Goal: Task Accomplishment & Management: Manage account settings

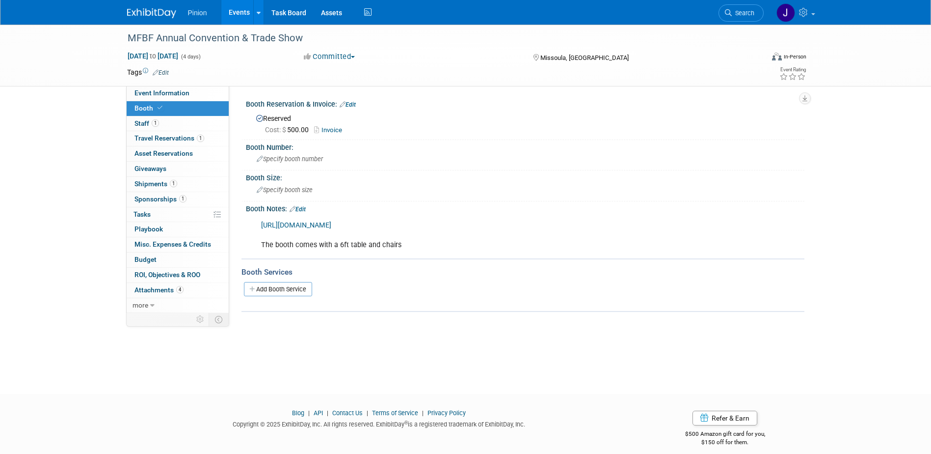
click at [146, 17] on img at bounding box center [151, 13] width 49 height 10
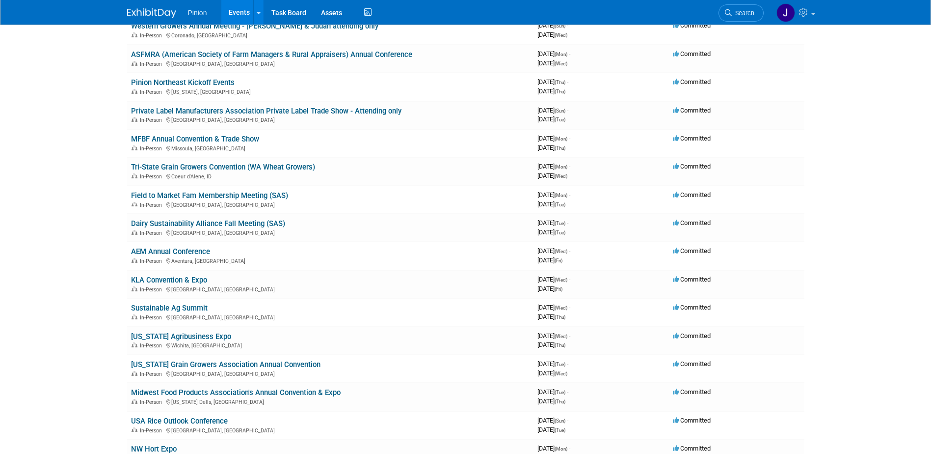
scroll to position [307, 0]
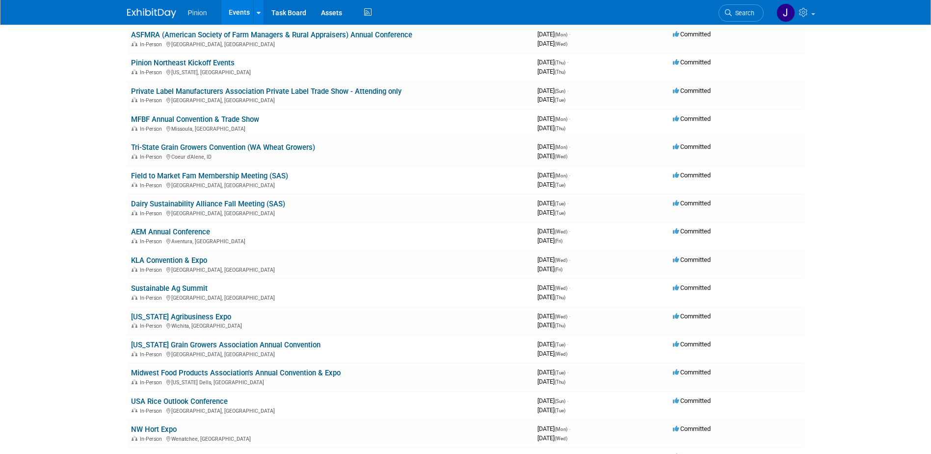
click at [273, 370] on link "Midwest Food Products Association's Annual Convention & Expo" at bounding box center [236, 372] width 210 height 9
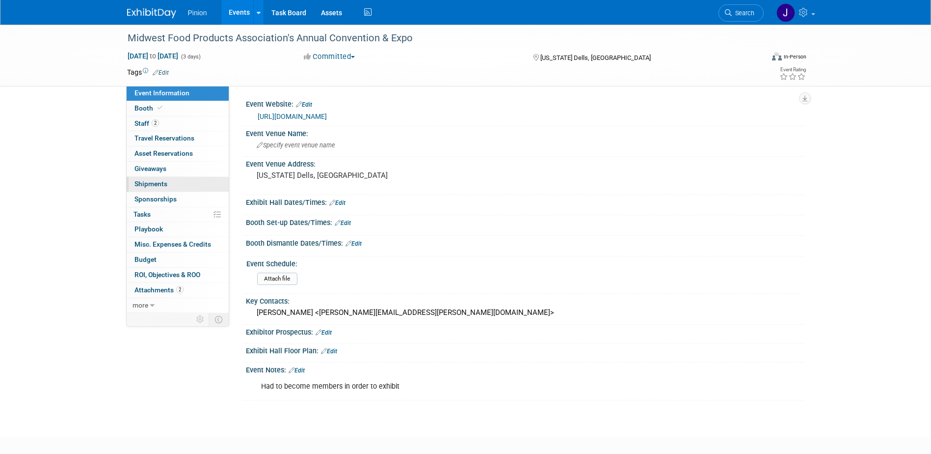
click at [156, 182] on span "Shipments 0" at bounding box center [151, 184] width 33 height 8
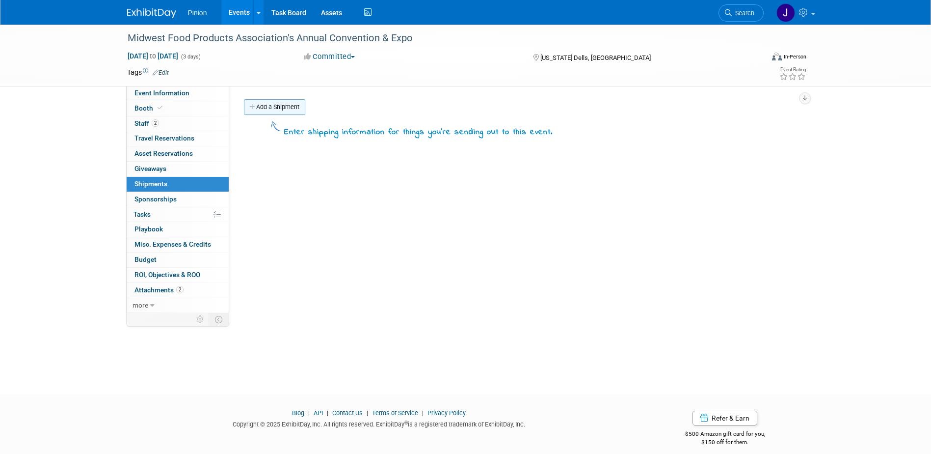
click at [291, 113] on link "Add a Shipment" at bounding box center [274, 107] width 61 height 16
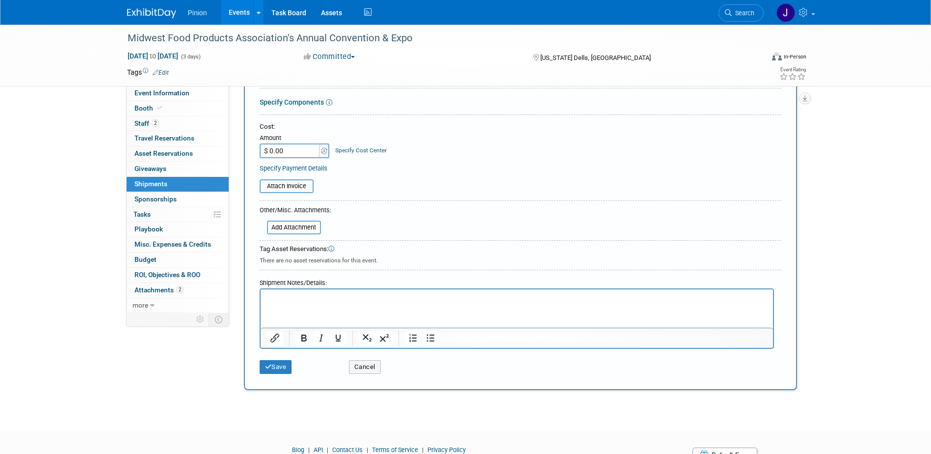
scroll to position [205, 0]
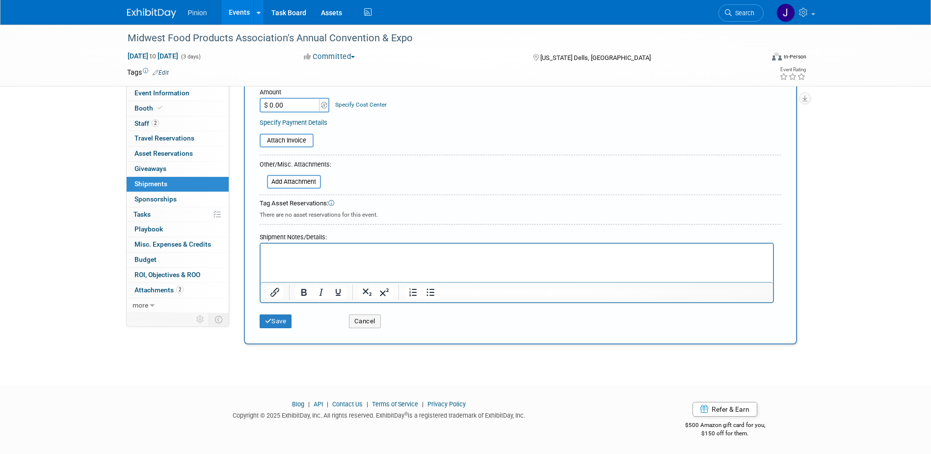
click at [326, 254] on p "Rich Text Area. Press ALT-0 for help." at bounding box center [516, 252] width 501 height 10
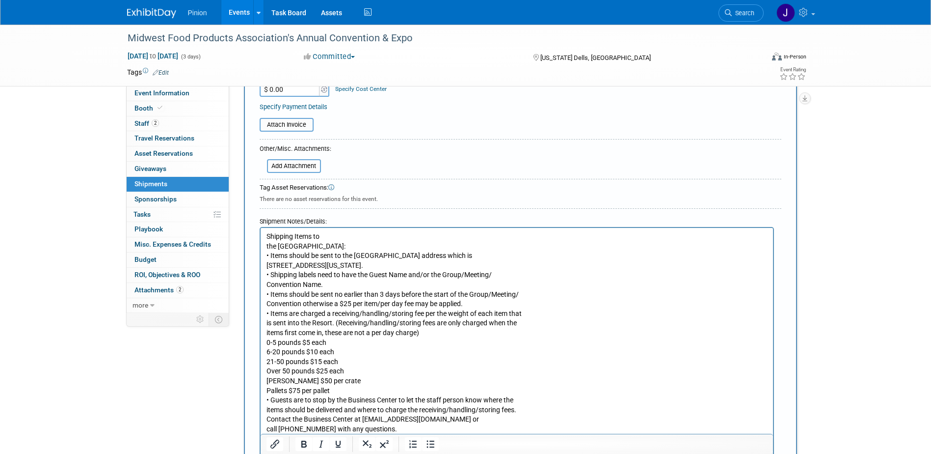
drag, startPoint x: 412, startPoint y: 266, endPoint x: 355, endPoint y: 256, distance: 58.3
click at [355, 256] on p "Shipping Items to the Kalahari Resort: • Items should be sent to the Kalahari R…" at bounding box center [516, 333] width 501 height 202
copy p "Kalahari Resort address which is 1305 Kalahari Drive Wisconsin Dells, WI 53965."
click at [343, 289] on p "Shipping Items to the Kalahari Resort: • Items should be sent to the Kalahari R…" at bounding box center [516, 333] width 501 height 202
click at [352, 284] on p "Shipping Items to the Kalahari Resort: • Items should be sent to the Kalahari R…" at bounding box center [516, 333] width 501 height 202
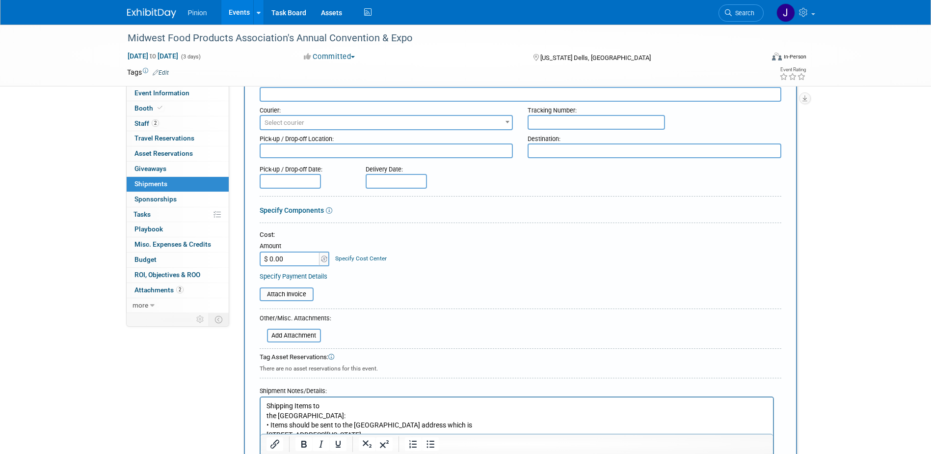
scroll to position [15, 0]
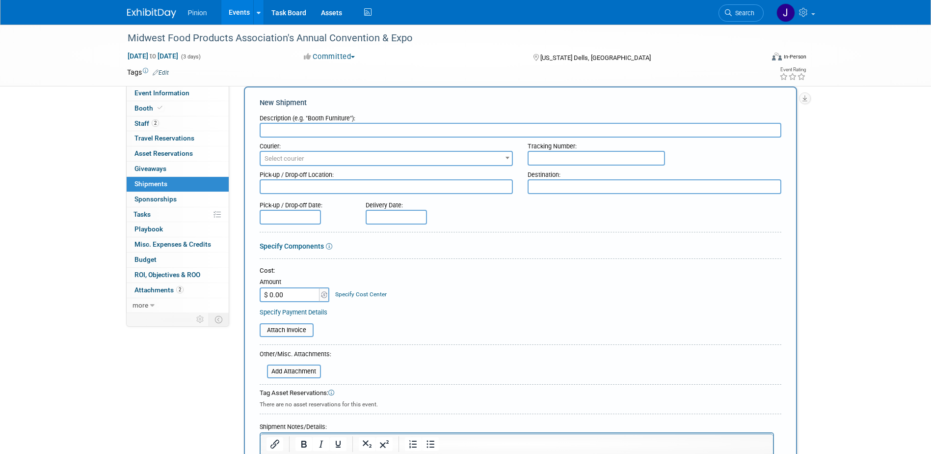
click at [599, 189] on textarea at bounding box center [655, 186] width 254 height 15
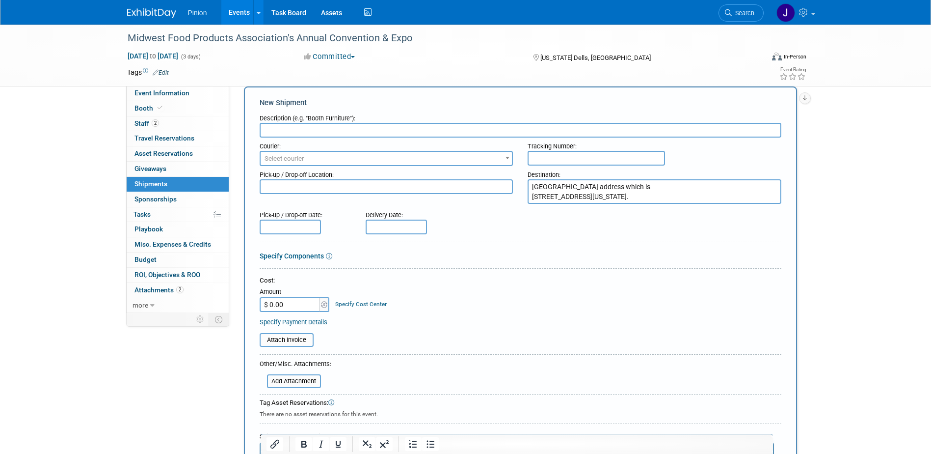
click at [643, 185] on textarea "Kalahari Resort address which is 1305 Kalahari Drive Wisconsin Dells, WI 53965." at bounding box center [655, 191] width 254 height 25
click at [595, 195] on textarea "Kalahari Resort 1305 Kalahari Drive Wisconsin Dells, WI 53965." at bounding box center [655, 191] width 254 height 25
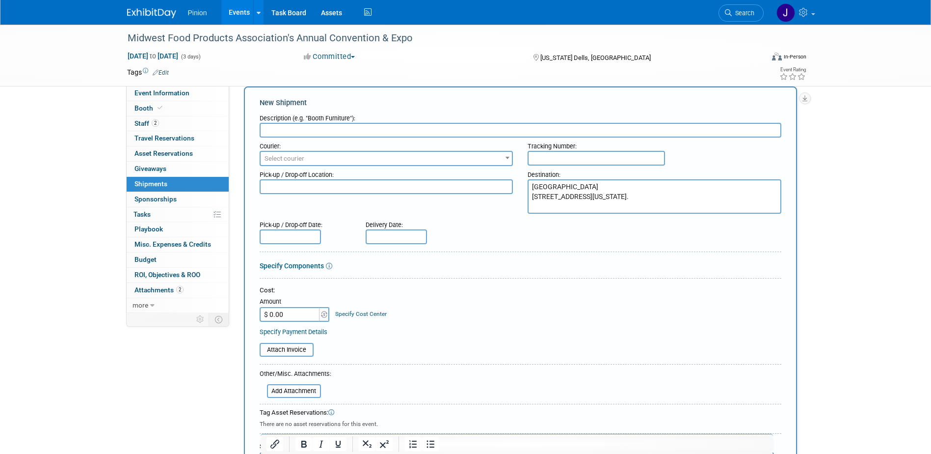
click at [618, 204] on textarea "Kalahari Resort 1305 Kalahari Drive Wisconsin Dells, WI 53965." at bounding box center [655, 196] width 254 height 34
type textarea "Kalahari Resort 1305 Kalahari Drive Wisconsin Dells, WI 53965"
click at [336, 129] on input "text" at bounding box center [521, 130] width 522 height 15
type input "o"
type input "[PERSON_NAME]"
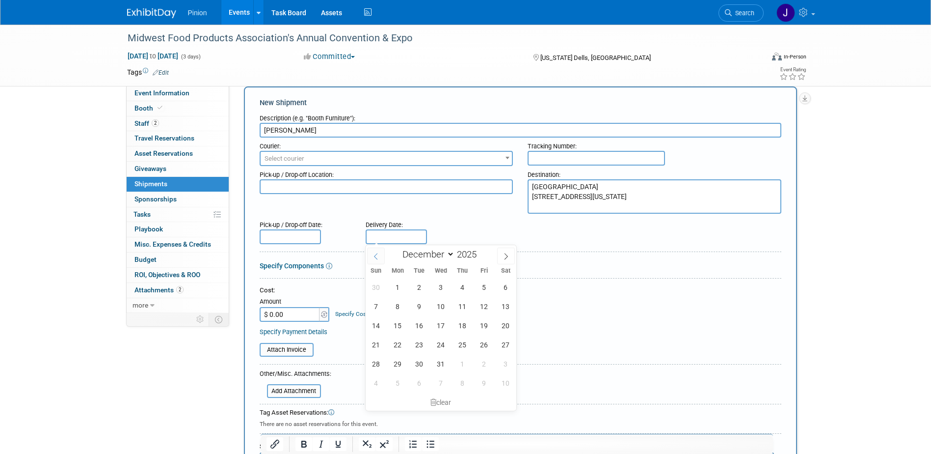
click at [383, 242] on input "text" at bounding box center [396, 236] width 61 height 15
click at [374, 288] on span "30" at bounding box center [376, 286] width 19 height 19
type input "Nov 30, 2025"
select select "10"
click at [419, 237] on input "Nov 30, 2025" at bounding box center [396, 236] width 61 height 15
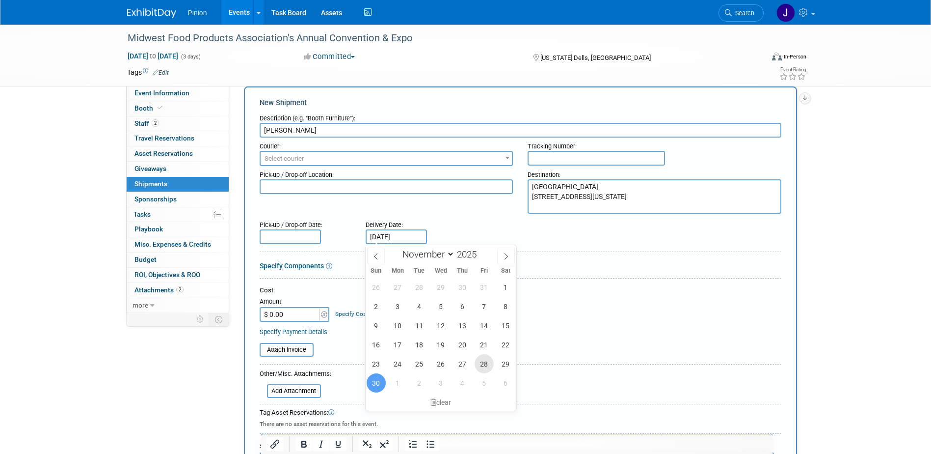
click at [482, 362] on span "28" at bounding box center [484, 363] width 19 height 19
type input "Nov 28, 2025"
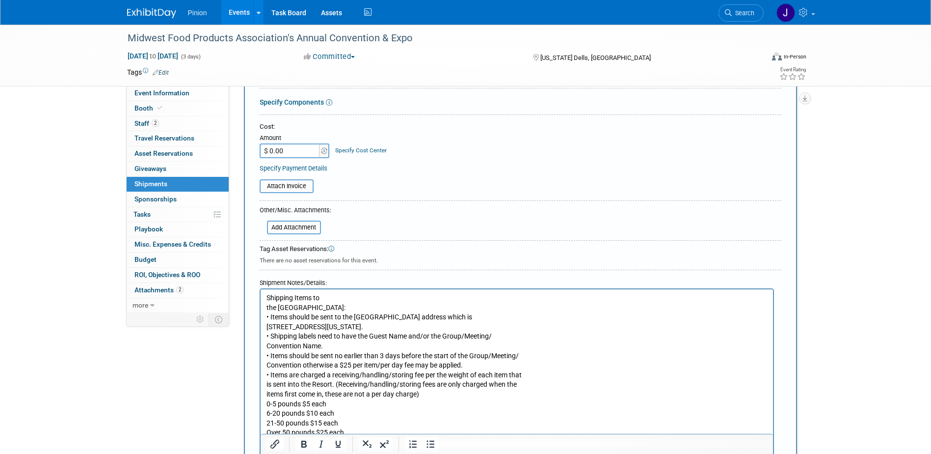
scroll to position [185, 0]
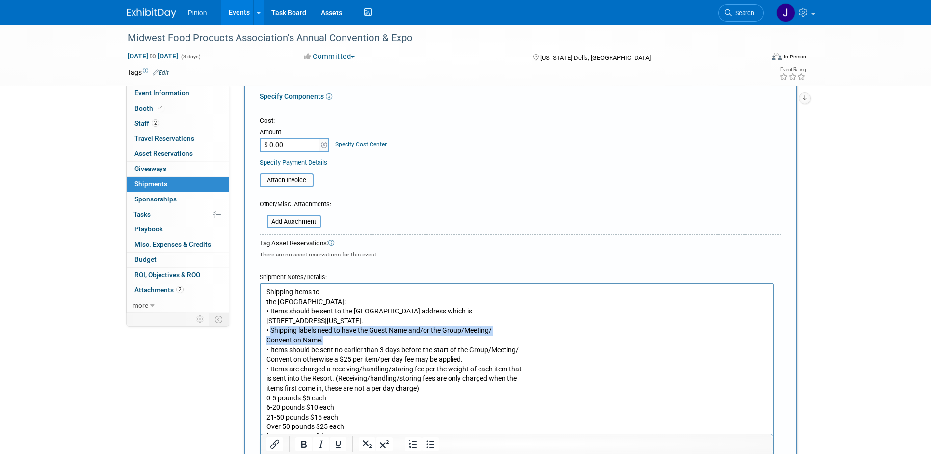
drag, startPoint x: 330, startPoint y: 340, endPoint x: 270, endPoint y: 330, distance: 61.8
click at [270, 330] on p "Shipping Items to the Kalahari Resort: • Items should be sent to the Kalahari R…" at bounding box center [516, 388] width 501 height 202
copy p "Shipping labels need to have the Guest Name and/or the Group/Meeting/ Conventio…"
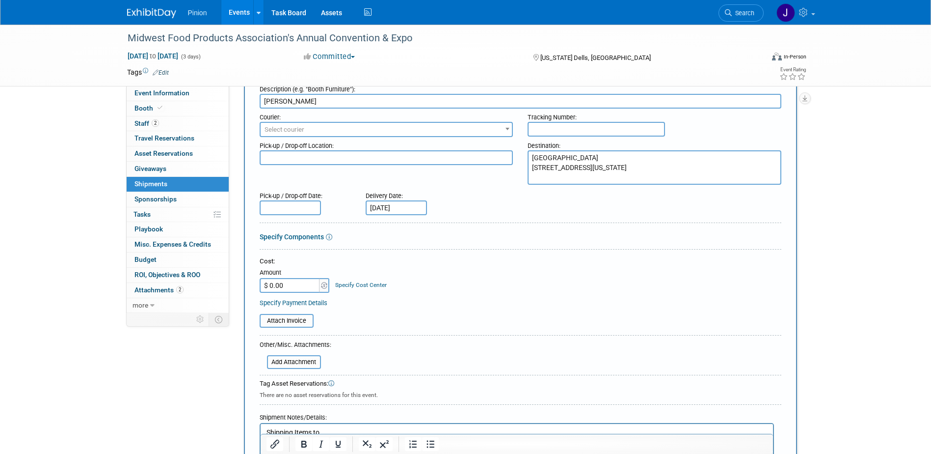
scroll to position [39, 0]
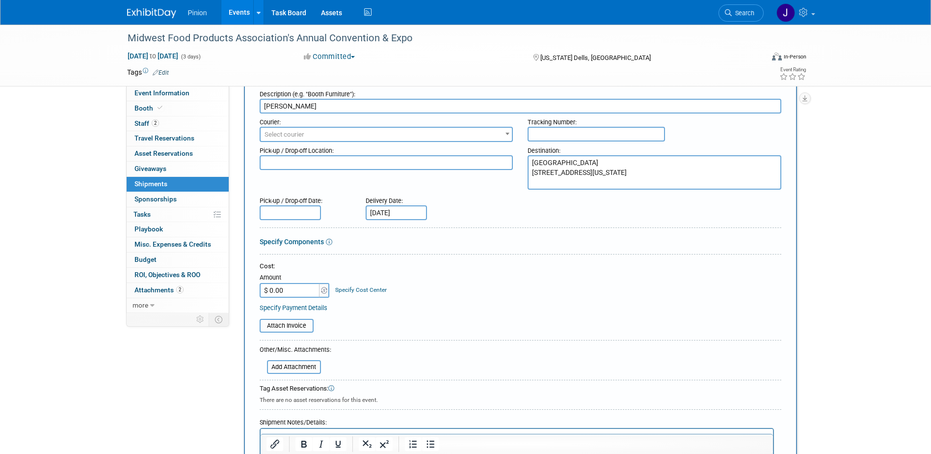
click at [685, 186] on textarea "Kalahari Resort 1305 Kalahari Drive Wisconsin Dells, WI 53965" at bounding box center [655, 172] width 254 height 34
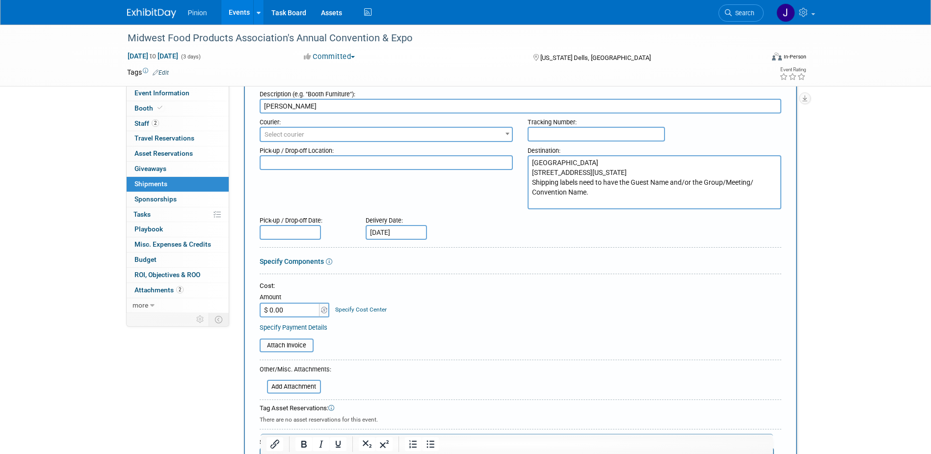
click at [531, 191] on textarea "Kalahari Resort 1305 Kalahari Drive Wisconsin Dells, WI 53965 Shipping labels n…" at bounding box center [655, 182] width 254 height 54
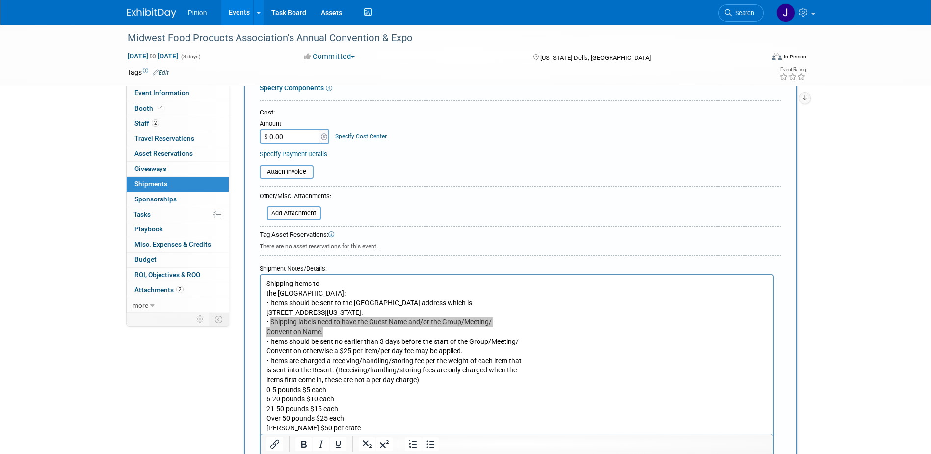
scroll to position [223, 0]
type textarea "Kalahari Resort 1305 Kalahari Drive Wisconsin Dells, WI 53965 Shipping labels n…"
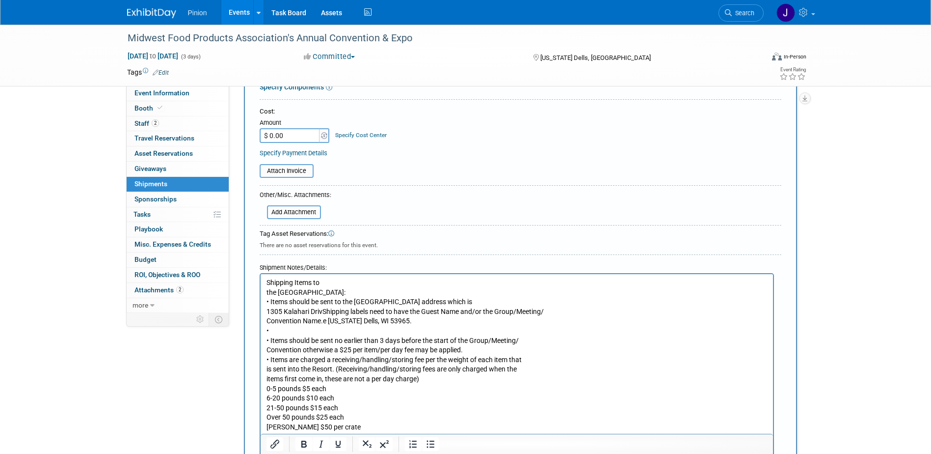
drag, startPoint x: 274, startPoint y: 330, endPoint x: 256, endPoint y: 275, distance: 57.9
click at [260, 275] on html "Shipping Items to the Kalahari Resort: • Items should be sent to the Kalahari R…" at bounding box center [516, 377] width 513 height 206
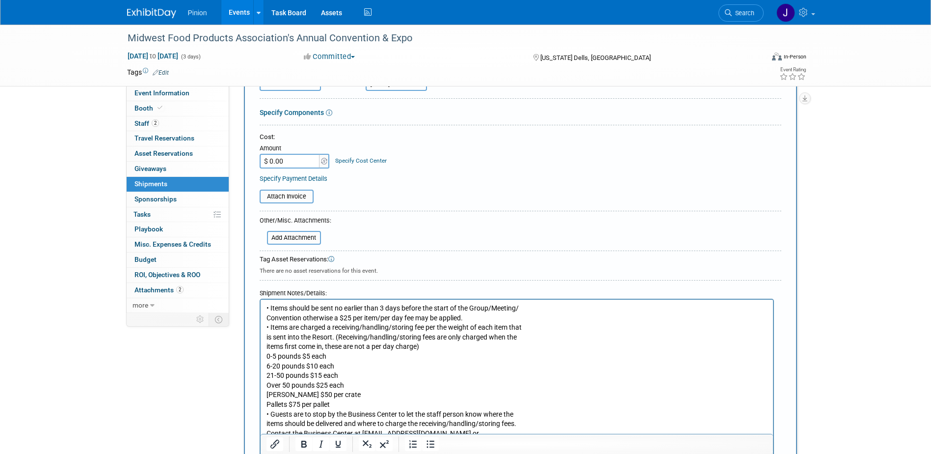
scroll to position [197, 0]
click at [930, 283] on div "Midwest Food Products Association's Annual Convention & Expo Dec 2, 2025 to Dec…" at bounding box center [465, 193] width 931 height 731
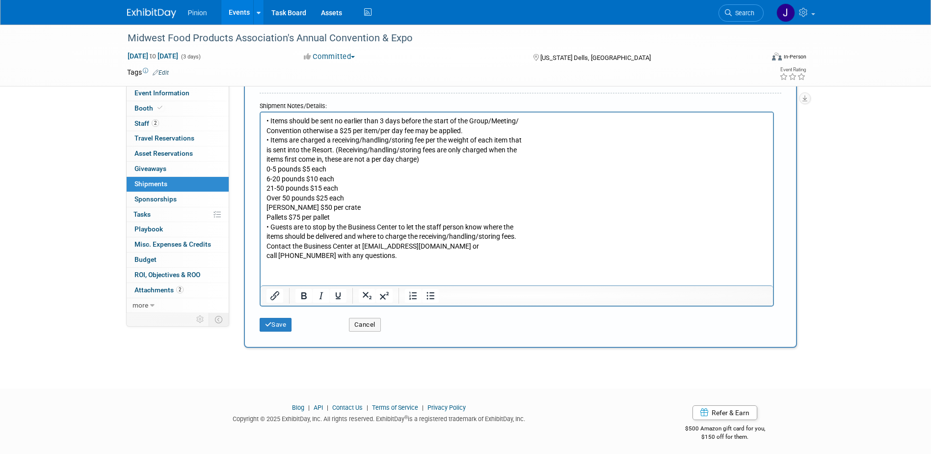
scroll to position [388, 0]
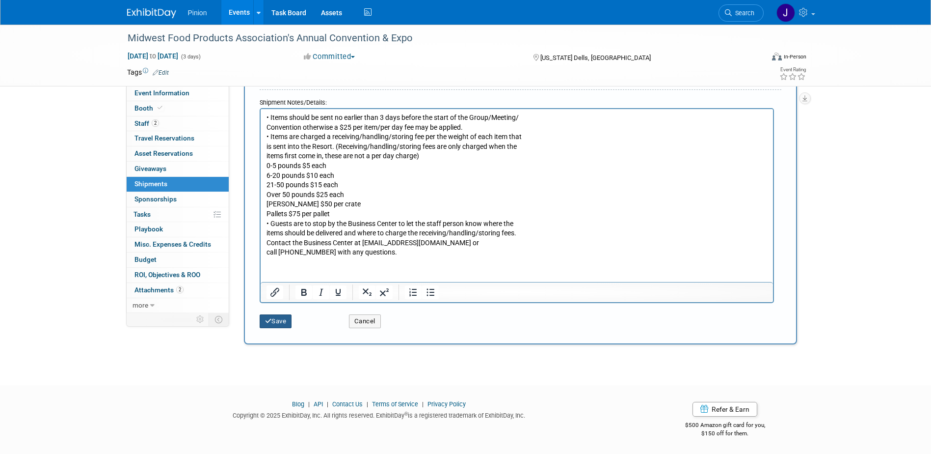
click at [282, 319] on button "Save" at bounding box center [276, 321] width 32 height 14
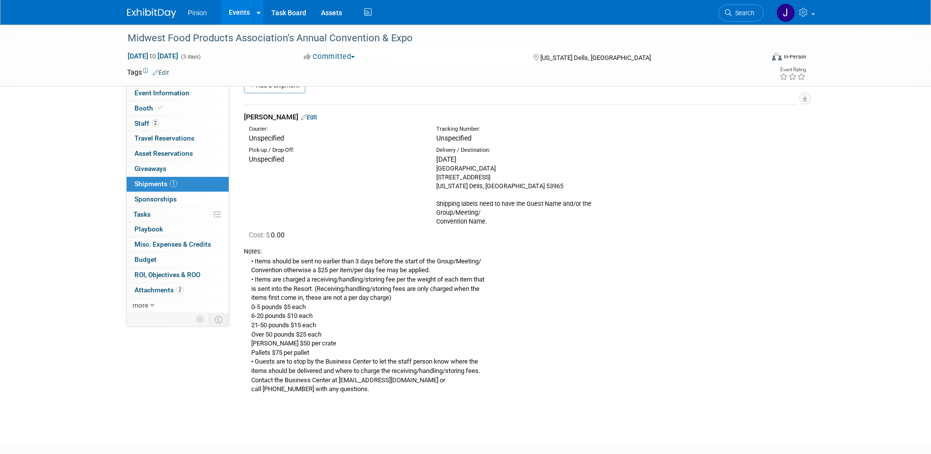
scroll to position [0, 0]
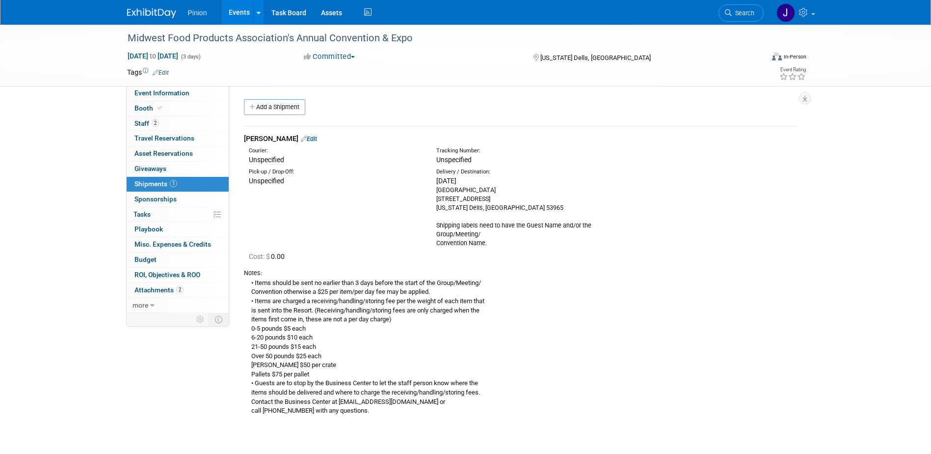
click at [377, 286] on div "• Items should be sent no earlier than 3 days before the start of the Group/Mee…" at bounding box center [520, 346] width 553 height 138
click at [151, 94] on span "Event Information" at bounding box center [162, 93] width 55 height 8
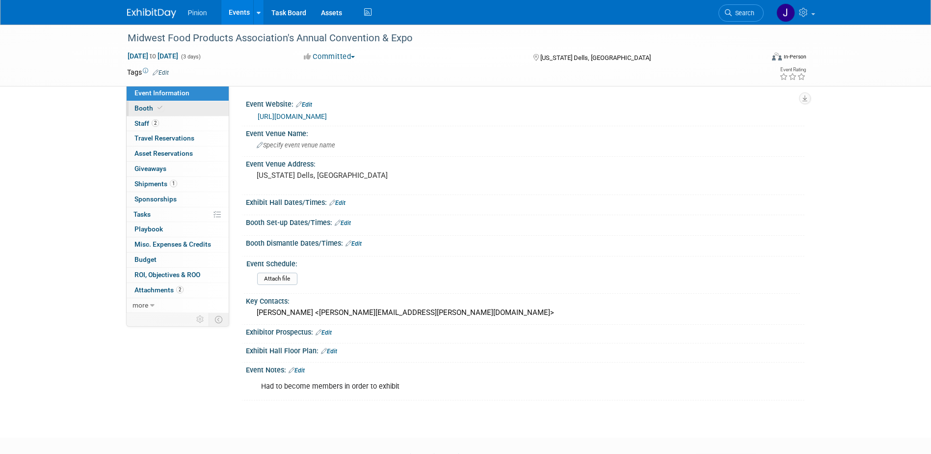
click at [159, 106] on icon at bounding box center [160, 107] width 5 height 5
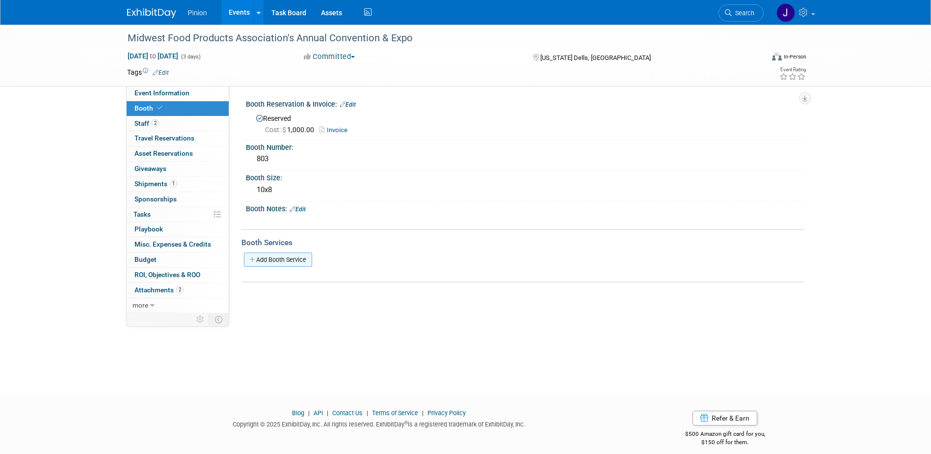
click at [292, 255] on link "Add Booth Service" at bounding box center [278, 259] width 68 height 14
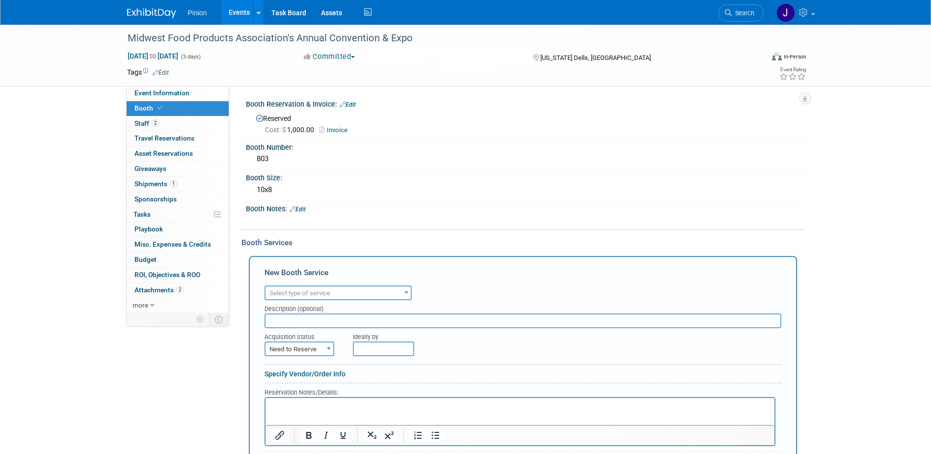
click at [333, 296] on span "Select type of service" at bounding box center [338, 293] width 145 height 14
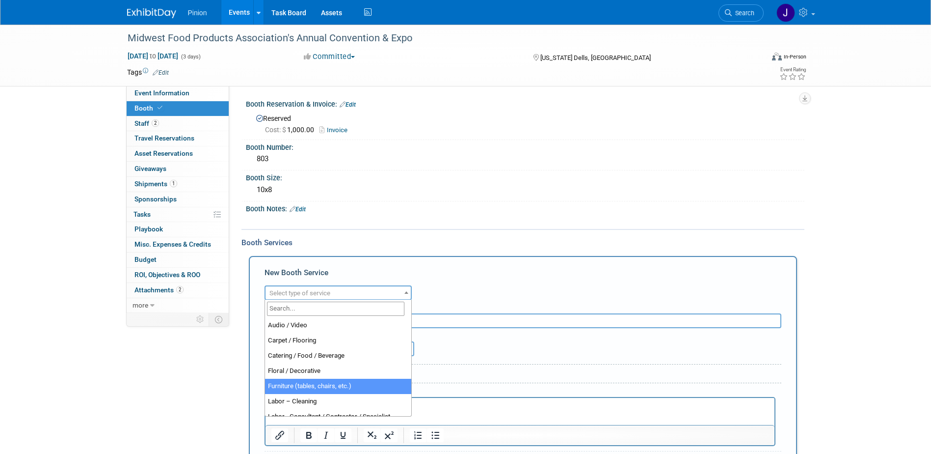
select select "6"
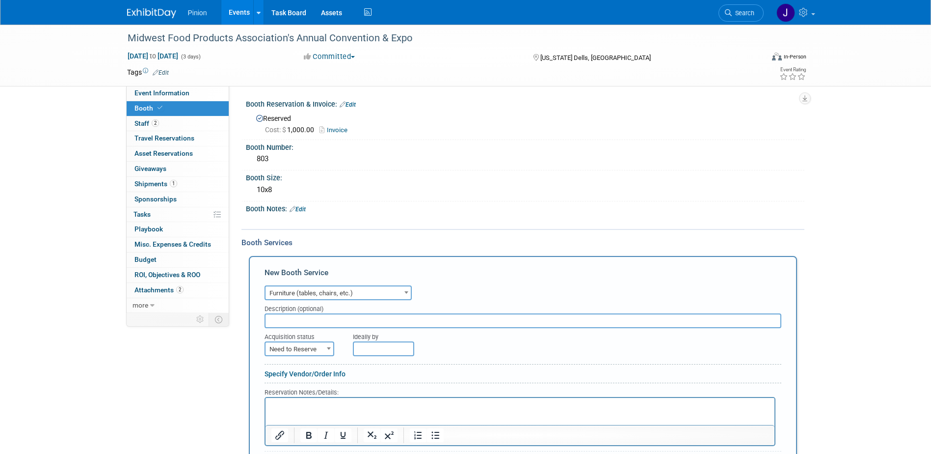
click at [304, 406] on p "Rich Text Area. Press ALT-0 for help." at bounding box center [520, 405] width 498 height 9
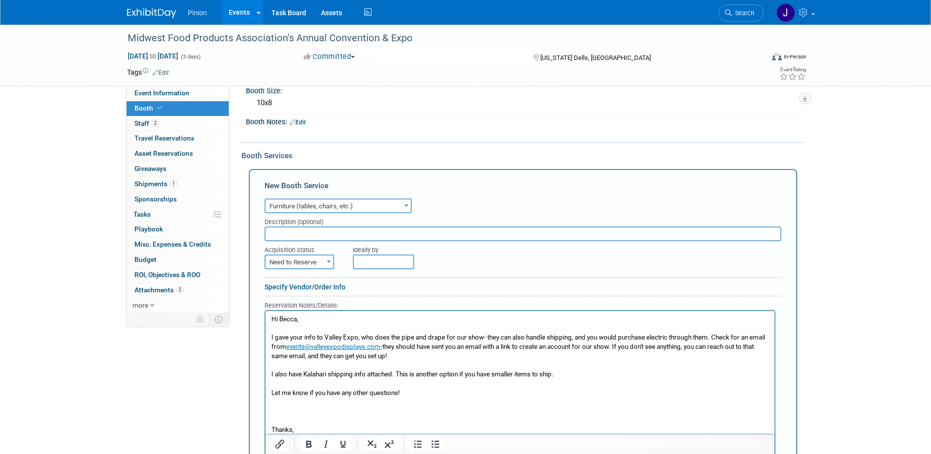
click at [311, 431] on p "Thanks," at bounding box center [520, 429] width 498 height 9
click at [310, 431] on p "Thanks," at bounding box center [520, 428] width 498 height 9
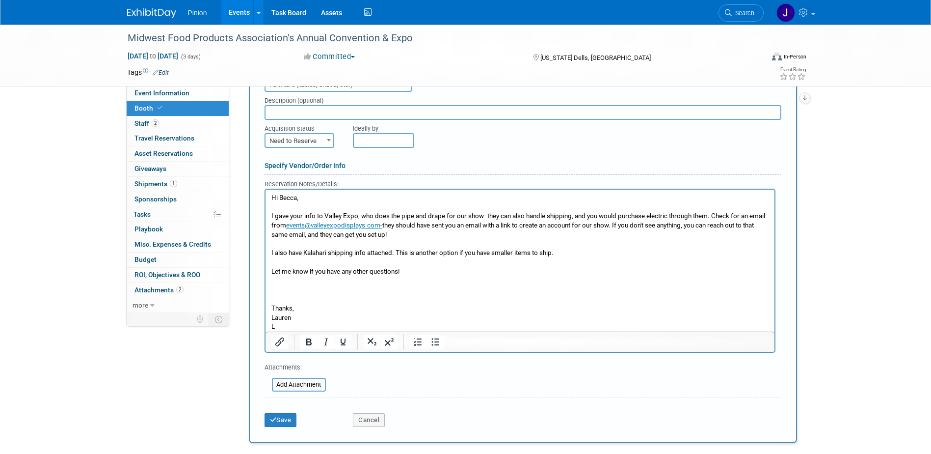
scroll to position [214, 0]
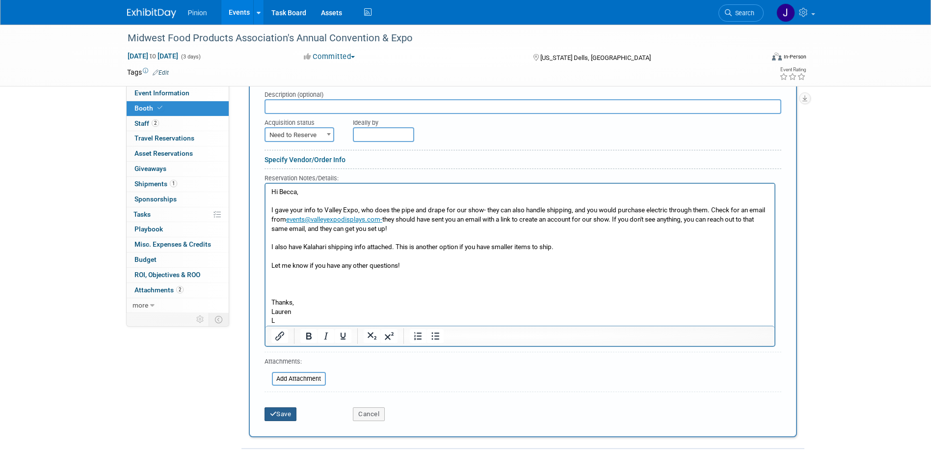
click at [280, 417] on button "Save" at bounding box center [281, 414] width 32 height 14
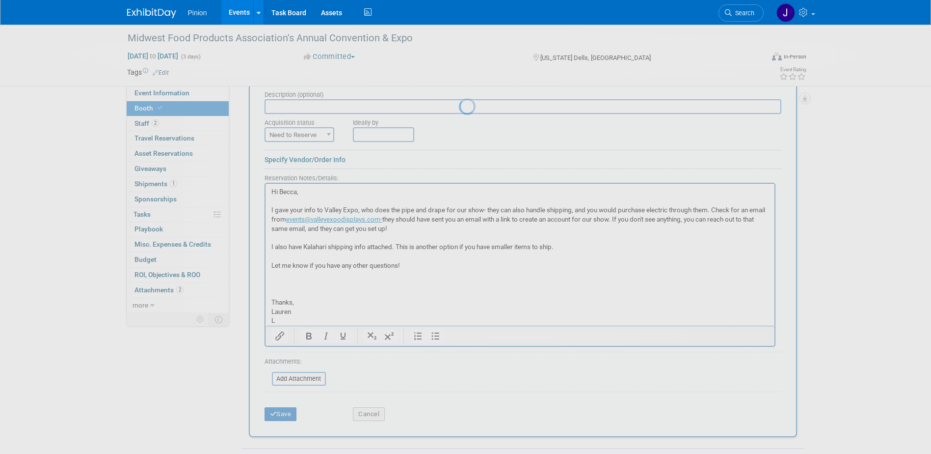
scroll to position [121, 0]
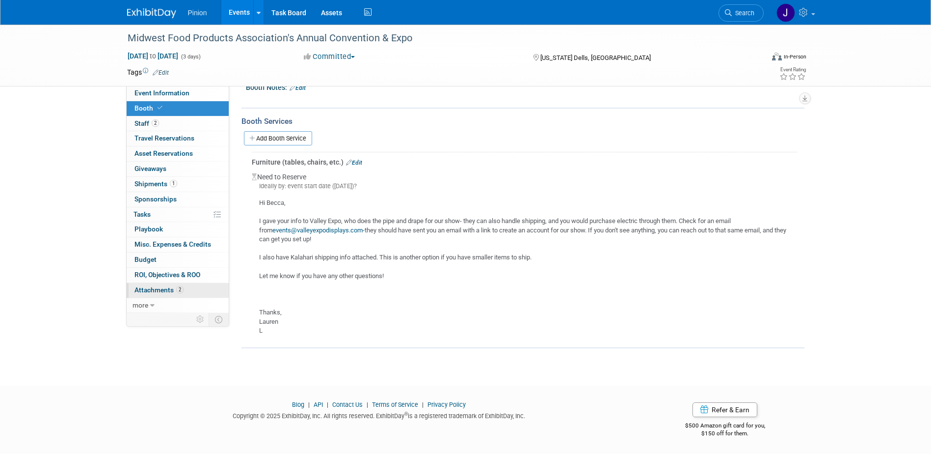
click at [171, 283] on link "2 Attachments 2" at bounding box center [178, 290] width 102 height 15
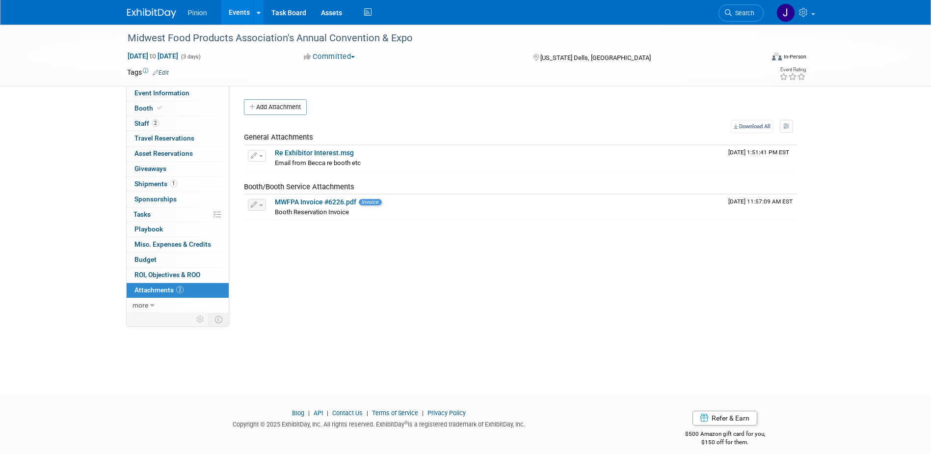
click at [281, 103] on button "Add Attachment" at bounding box center [275, 107] width 63 height 16
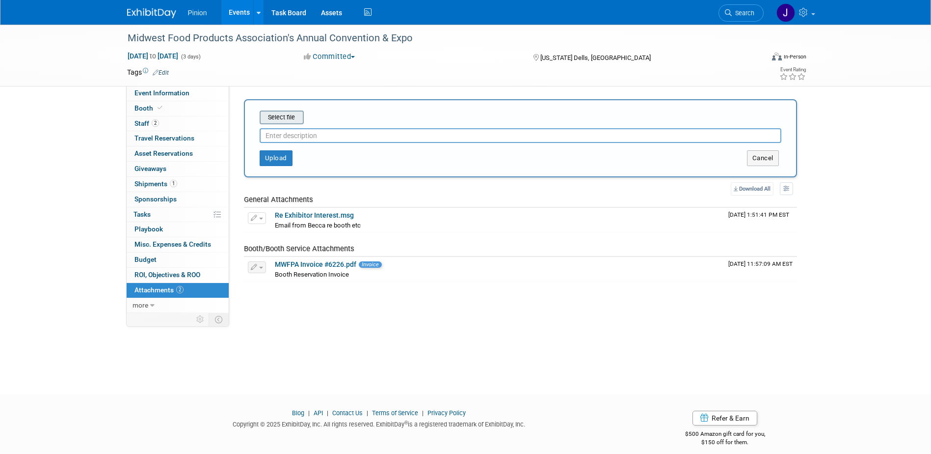
click at [284, 120] on input "file" at bounding box center [244, 117] width 117 height 12
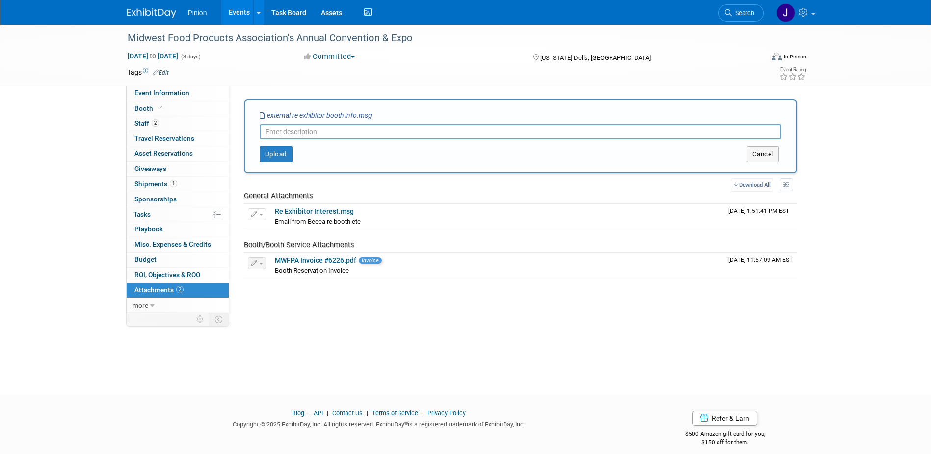
click at [359, 130] on input "text" at bounding box center [521, 131] width 522 height 15
click at [284, 133] on input "Email re exhib booth info" at bounding box center [521, 131] width 522 height 15
type input "Email from MWFPA re exhib booth info"
click at [273, 152] on button "Upload" at bounding box center [276, 154] width 33 height 16
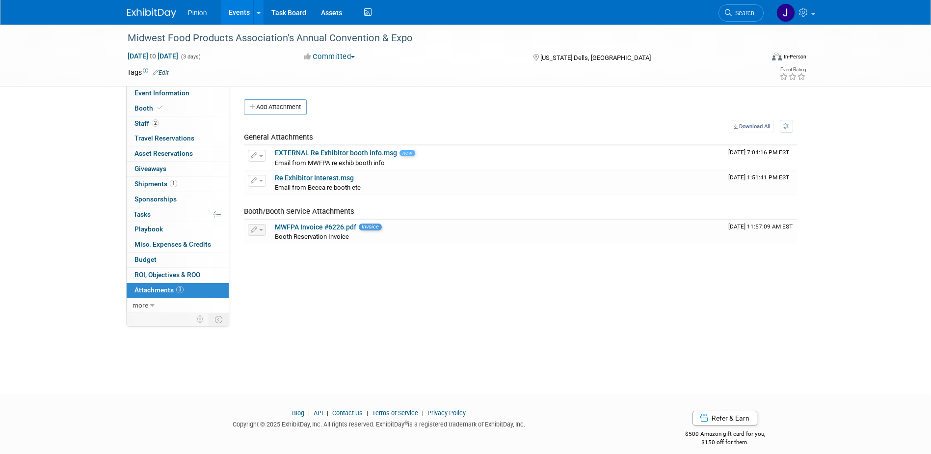
click at [168, 11] on img at bounding box center [151, 13] width 49 height 10
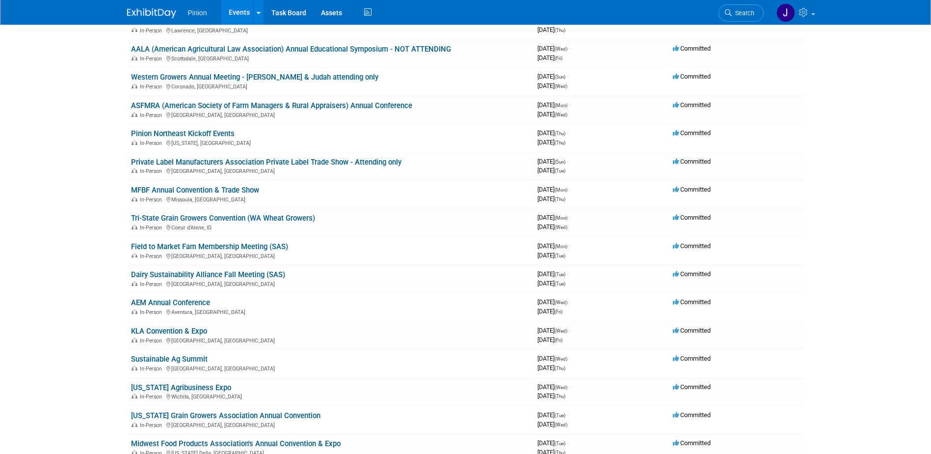
scroll to position [241, 0]
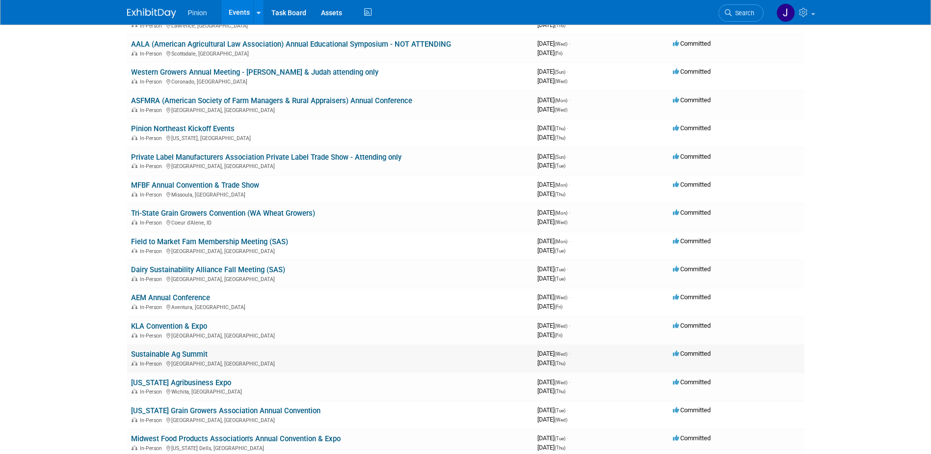
click at [168, 353] on link "Sustainable Ag Summit" at bounding box center [169, 354] width 77 height 9
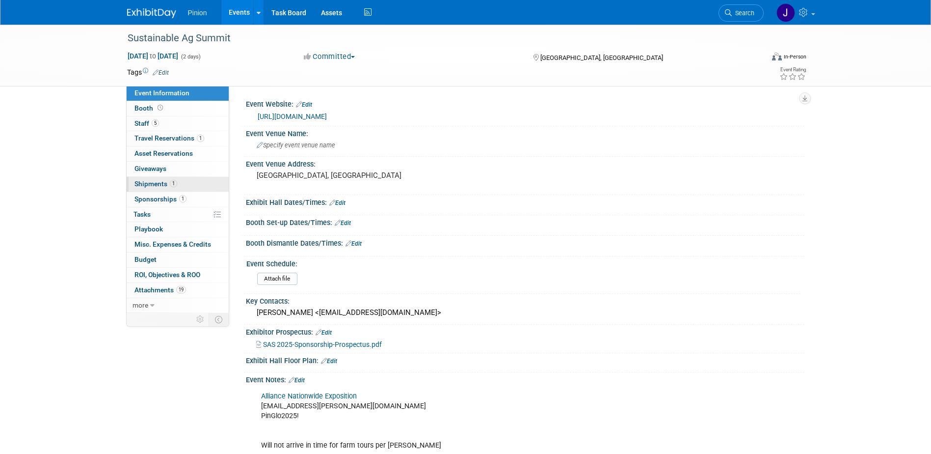
click at [151, 187] on span "Shipments 1" at bounding box center [156, 184] width 43 height 8
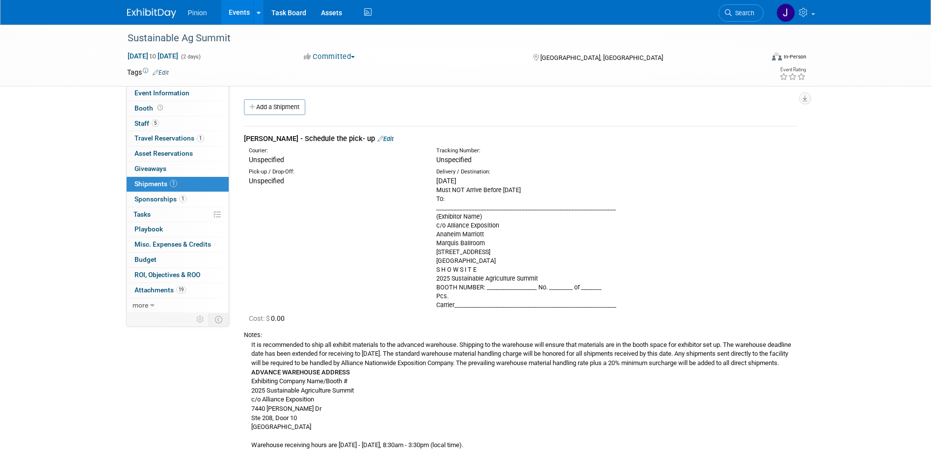
click at [164, 4] on link at bounding box center [157, 8] width 61 height 8
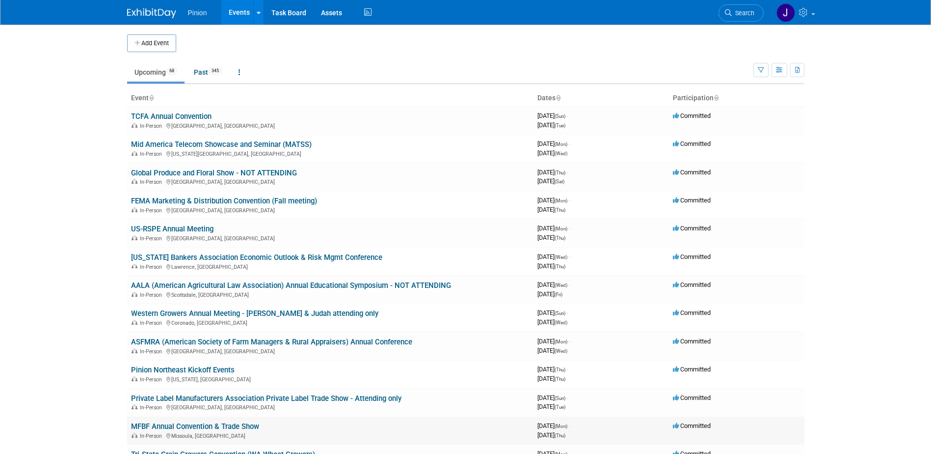
click at [168, 422] on link "MFBF Annual Convention & Trade Show" at bounding box center [195, 426] width 128 height 9
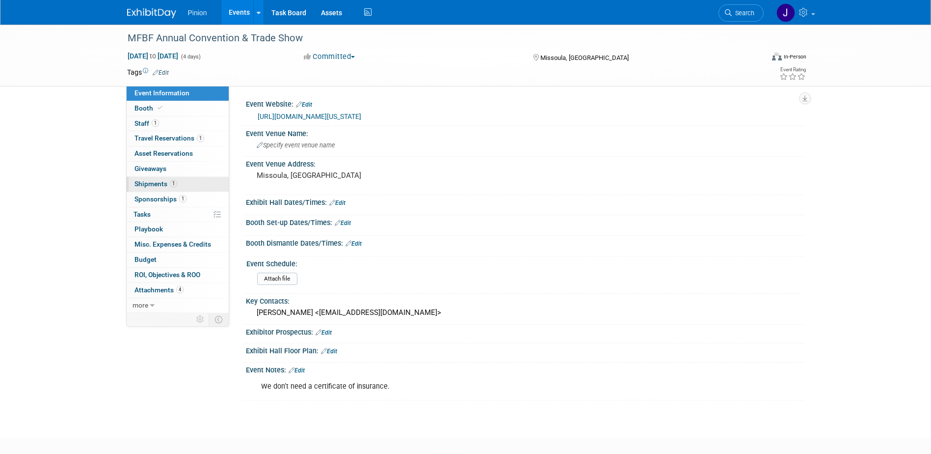
click at [158, 182] on span "Shipments 1" at bounding box center [156, 184] width 43 height 8
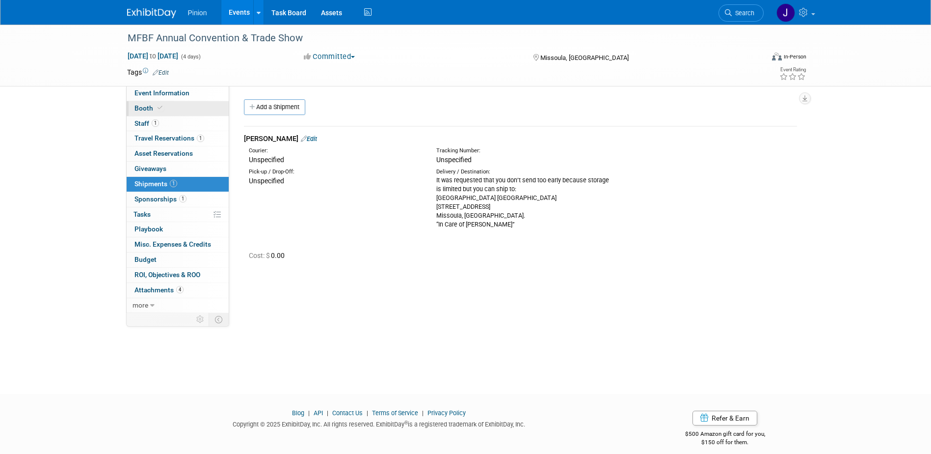
click at [154, 105] on span "Booth" at bounding box center [150, 108] width 30 height 8
